Goal: Transaction & Acquisition: Purchase product/service

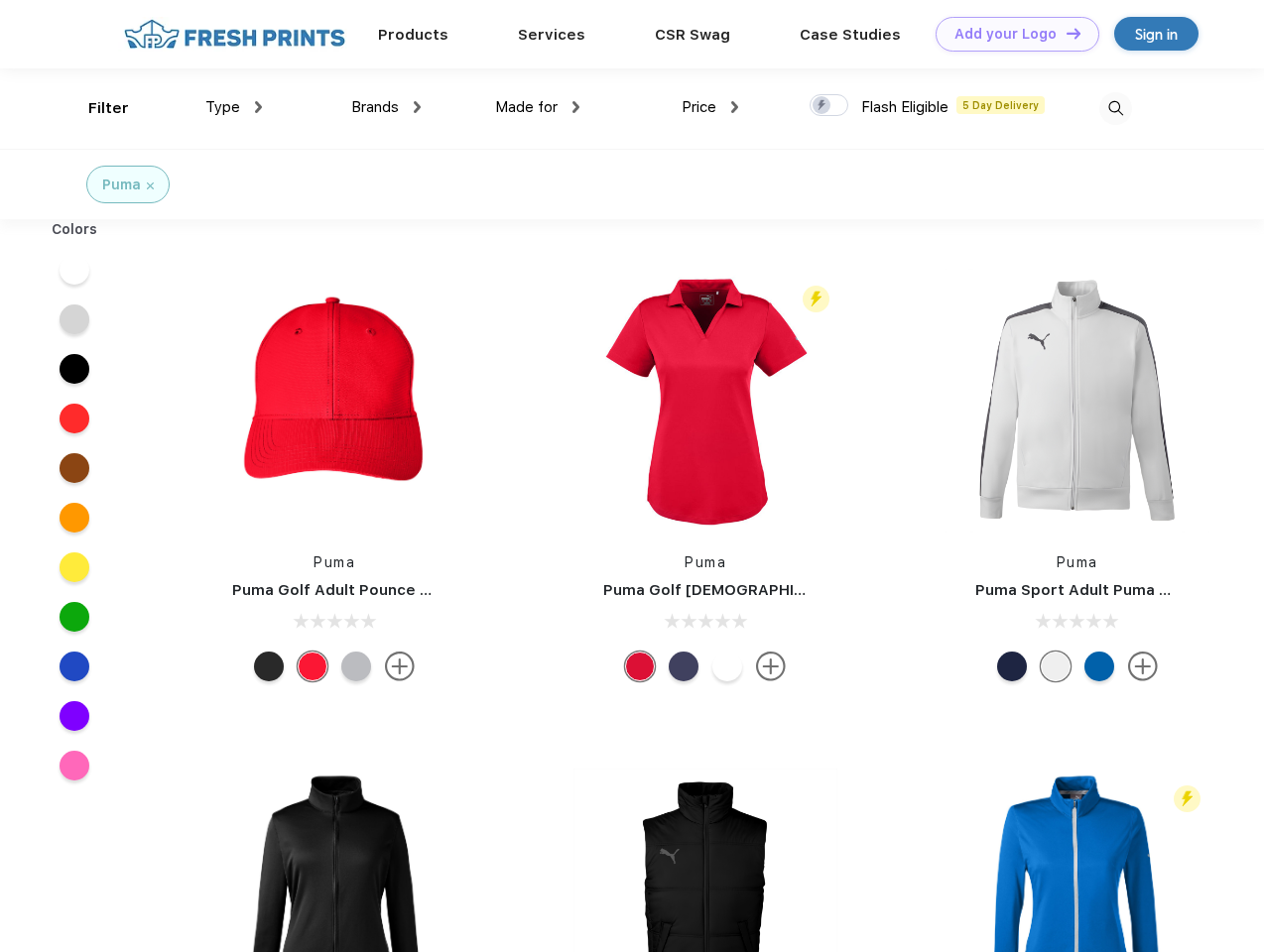
scroll to position [1, 0]
click at [1010, 34] on link "Add your Logo Design Tool" at bounding box center [1017, 34] width 163 height 35
click at [0, 0] on div "Design Tool" at bounding box center [0, 0] width 0 height 0
click at [1065, 33] on link "Add your Logo Design Tool" at bounding box center [1017, 34] width 163 height 35
click at [96, 108] on div "Filter" at bounding box center [109, 109] width 41 height 23
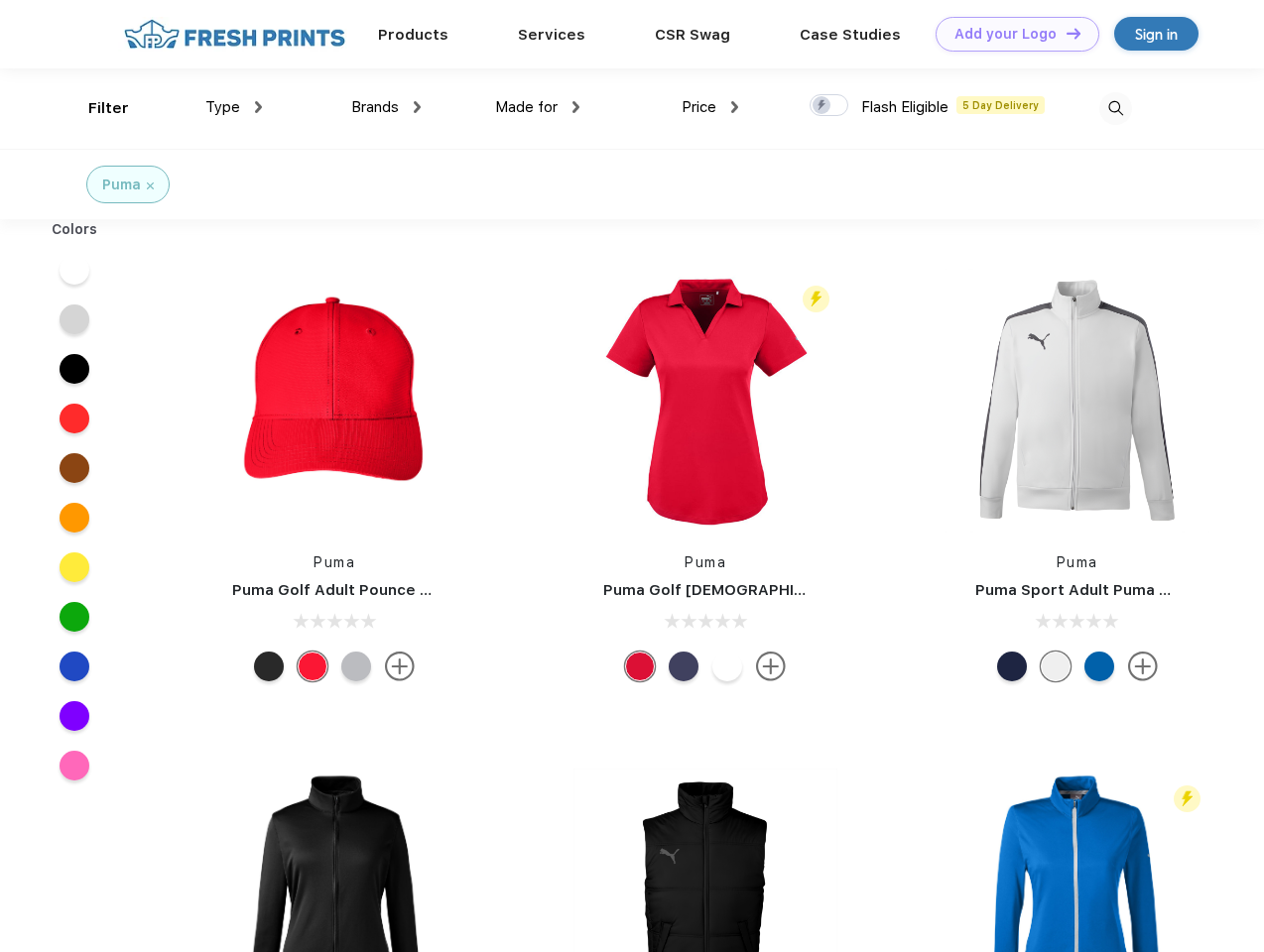
click at [234, 107] on span "Type" at bounding box center [222, 108] width 35 height 18
click at [386, 107] on span "Brands" at bounding box center [375, 108] width 48 height 18
click at [537, 107] on span "Made for" at bounding box center [525, 108] width 63 height 18
click at [710, 107] on span "Price" at bounding box center [699, 108] width 35 height 18
click at [829, 106] on div at bounding box center [828, 106] width 39 height 22
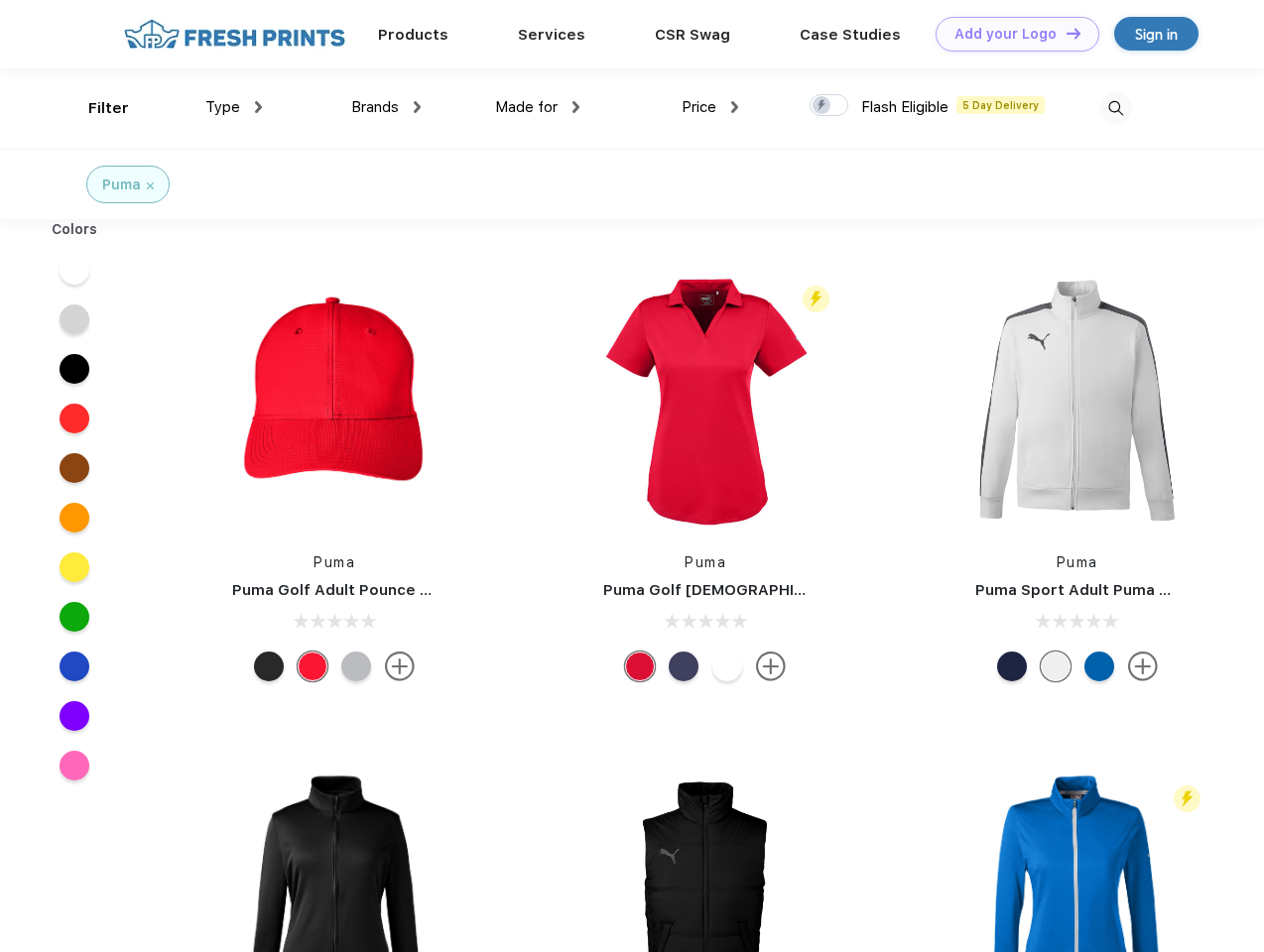
click at [822, 106] on input "checkbox" at bounding box center [815, 100] width 13 height 13
click at [1114, 108] on img at bounding box center [1114, 109] width 33 height 33
